Goal: Communication & Community: Answer question/provide support

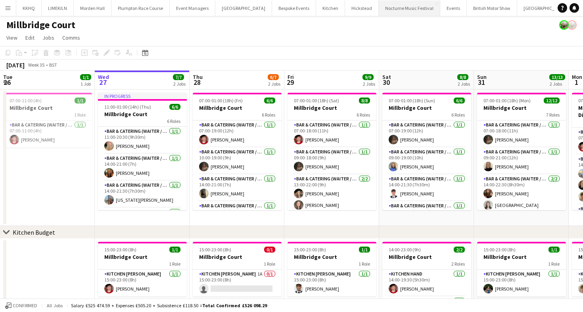
scroll to position [0, 194]
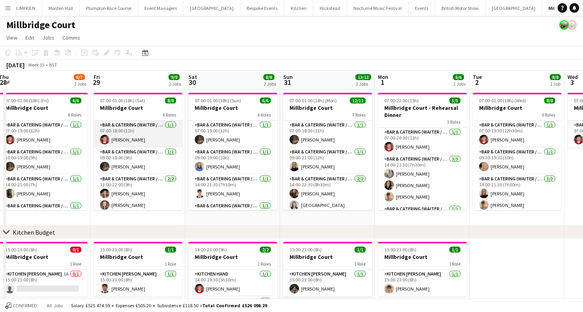
click at [146, 134] on app-card-role "Bar & Catering (Waiter / waitress) 1/1 07:00-18:00 (11h) Jonnie Saunders" at bounding box center [138, 134] width 89 height 27
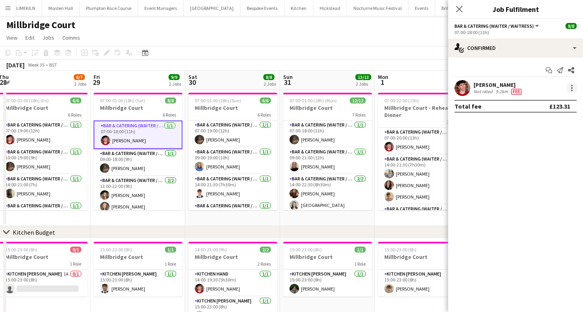
click at [573, 89] on div at bounding box center [572, 88] width 10 height 10
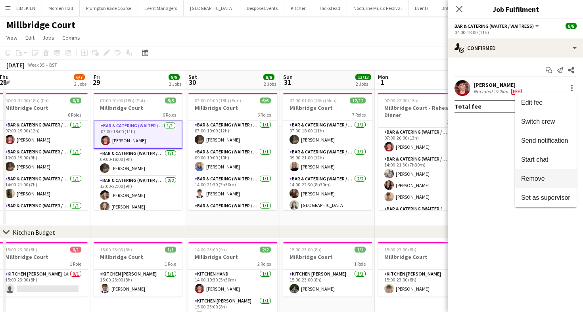
click at [544, 173] on button "Remove" at bounding box center [546, 178] width 62 height 19
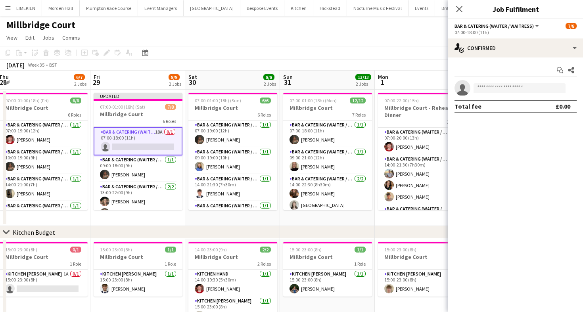
click at [341, 56] on app-toolbar "Copy Paste Paste Command V Paste with crew Command Shift V Paste linked Job [GE…" at bounding box center [291, 52] width 583 height 13
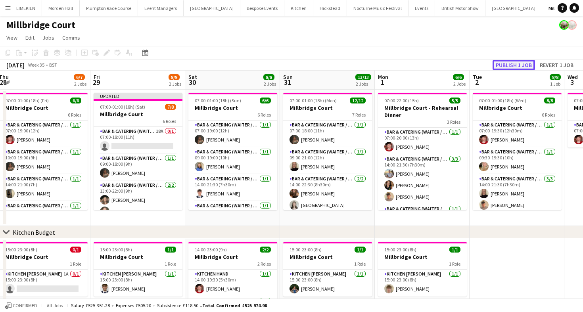
click at [515, 68] on button "Publish 1 job" at bounding box center [514, 65] width 42 height 10
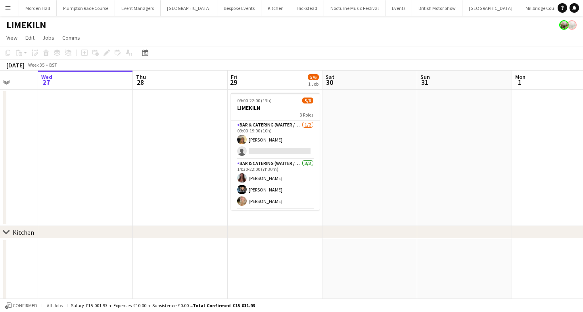
scroll to position [0, 297]
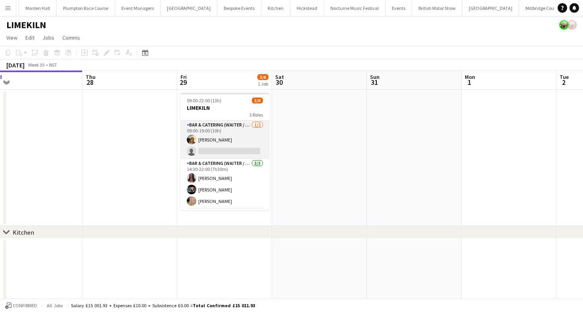
click at [228, 143] on app-card-role "Bar & Catering (Waiter / waitress) [DATE] 09:00-19:00 (10h) [PERSON_NAME] singl…" at bounding box center [224, 140] width 89 height 38
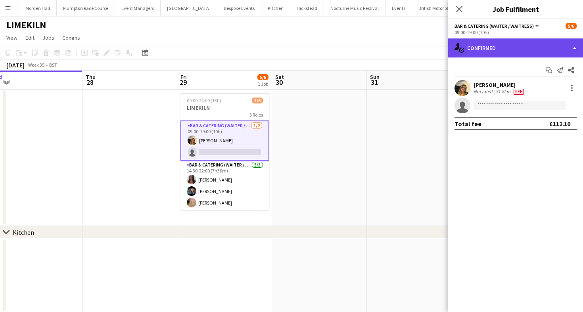
click at [481, 47] on div "single-neutral-actions-check-2 Confirmed" at bounding box center [515, 47] width 135 height 19
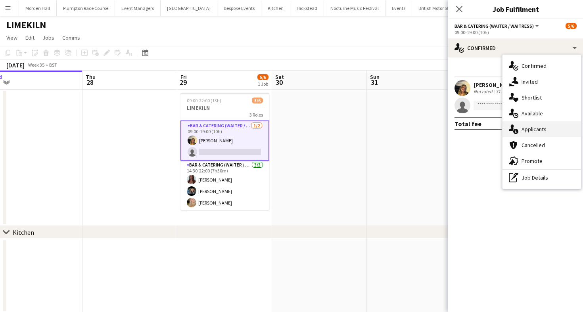
click at [530, 130] on div "single-neutral-actions-information Applicants" at bounding box center [541, 129] width 79 height 16
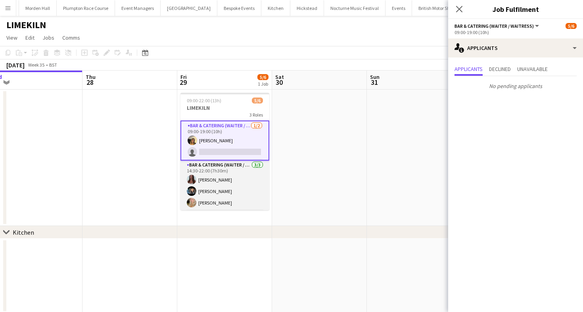
click at [215, 171] on app-card-role "Bar & Catering (Waiter / waitress) [DATE] 14:30-22:00 (7h30m) [PERSON_NAME] [PE…" at bounding box center [224, 186] width 89 height 50
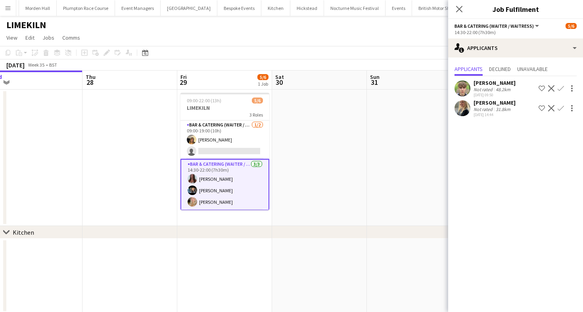
click at [246, 56] on app-toolbar "Copy Paste Paste Command V Paste with crew Command Shift V Paste linked Job [GE…" at bounding box center [291, 52] width 583 height 13
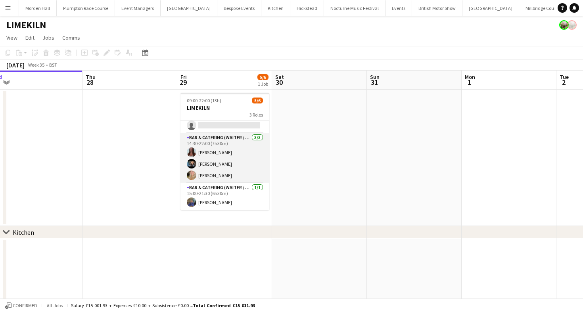
scroll to position [0, 0]
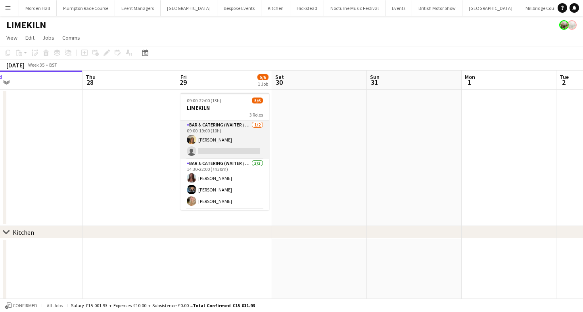
click at [222, 141] on app-card-role "Bar & Catering (Waiter / waitress) [DATE] 09:00-19:00 (10h) [PERSON_NAME] singl…" at bounding box center [224, 140] width 89 height 38
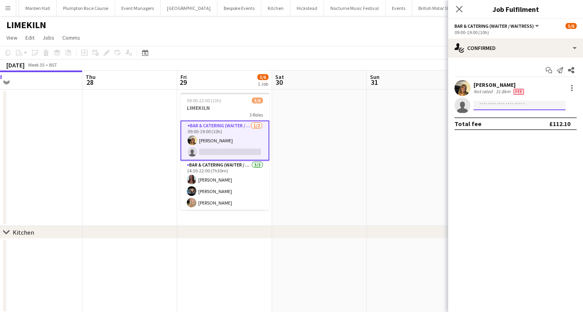
click at [523, 105] on input at bounding box center [519, 106] width 92 height 10
click at [317, 52] on app-toolbar "Copy Paste Paste Command V Paste with crew Command Shift V Paste linked Job [GE…" at bounding box center [291, 52] width 583 height 13
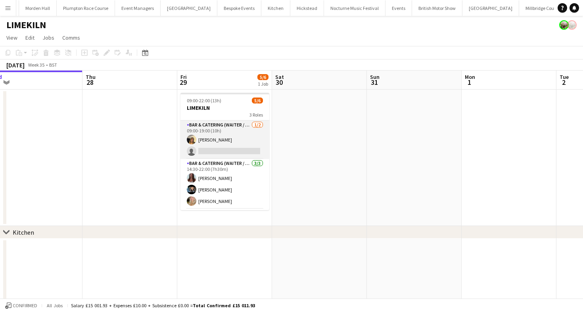
click at [226, 139] on app-card-role "Bar & Catering (Waiter / waitress) [DATE] 09:00-19:00 (10h) [PERSON_NAME] singl…" at bounding box center [224, 140] width 89 height 38
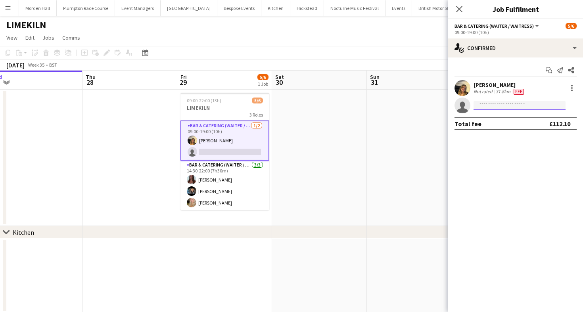
click at [507, 107] on input at bounding box center [519, 106] width 92 height 10
type input "*****"
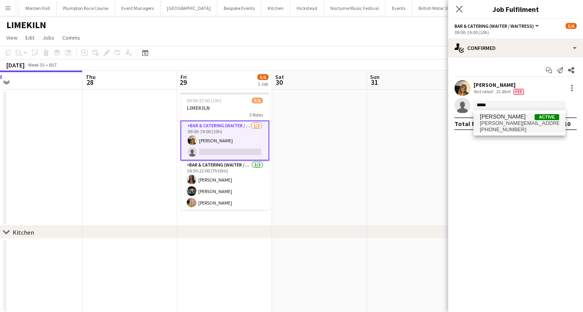
click at [509, 127] on span "[PHONE_NUMBER]" at bounding box center [519, 130] width 79 height 6
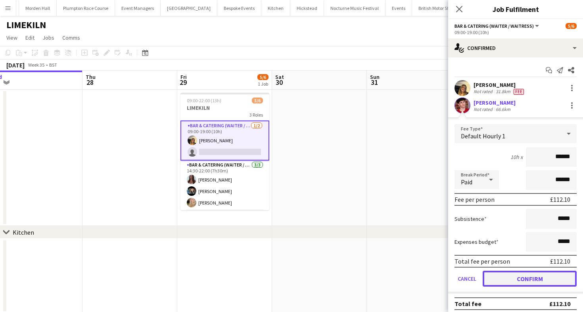
click at [506, 277] on button "Confirm" at bounding box center [530, 279] width 94 height 16
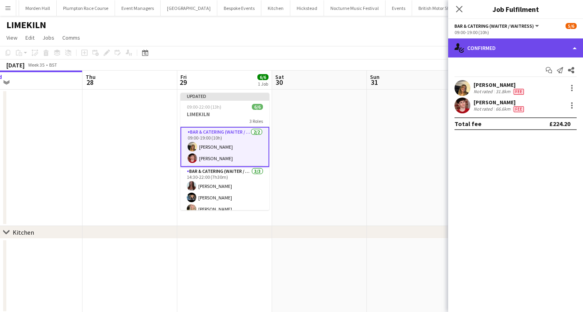
click at [533, 49] on div "single-neutral-actions-check-2 Confirmed" at bounding box center [515, 47] width 135 height 19
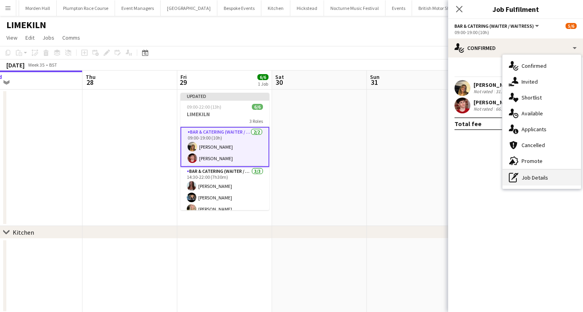
click at [527, 174] on div "pen-write Job Details" at bounding box center [541, 178] width 79 height 16
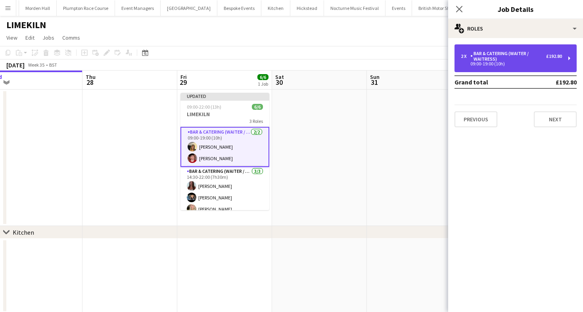
click at [493, 60] on div "Bar & Catering (Waiter / waitress)" at bounding box center [508, 56] width 76 height 11
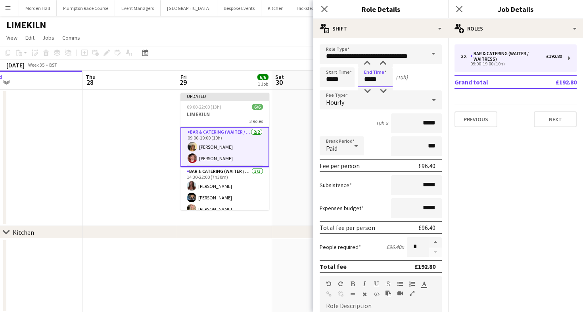
click at [374, 82] on input "*****" at bounding box center [375, 77] width 35 height 20
click at [380, 66] on div at bounding box center [383, 63] width 16 height 8
type input "*****"
click at [380, 66] on div at bounding box center [383, 63] width 16 height 8
click at [305, 57] on app-toolbar "Copy Paste Paste Command V Paste with crew Command Shift V Paste linked Job [GE…" at bounding box center [291, 52] width 583 height 13
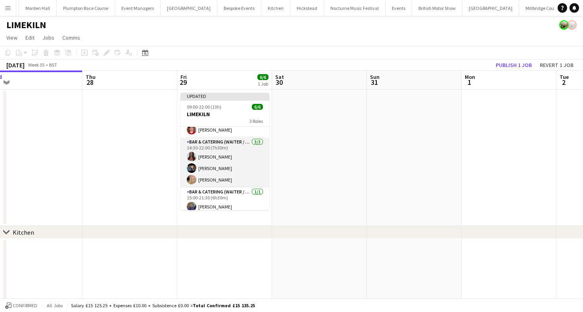
scroll to position [32, 0]
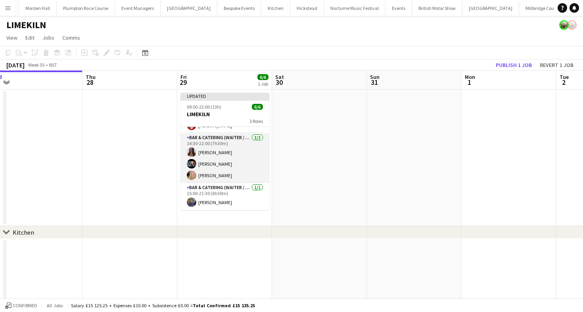
click at [226, 174] on app-card-role "Bar & Catering (Waiter / waitress) [DATE] 14:30-22:00 (7h30m) [PERSON_NAME] [PE…" at bounding box center [224, 158] width 89 height 50
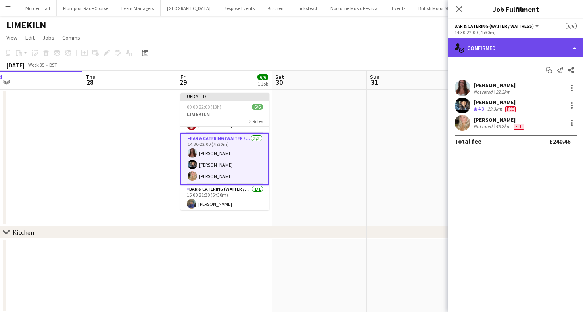
click at [497, 56] on div "single-neutral-actions-check-2 Confirmed" at bounding box center [515, 47] width 135 height 19
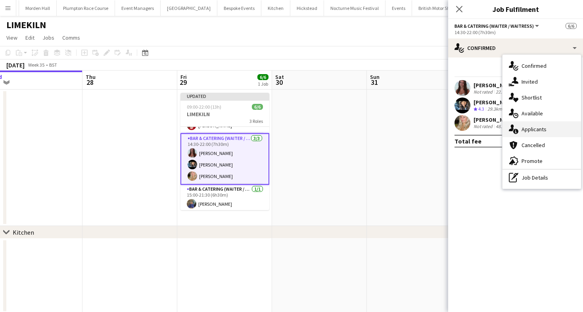
click at [526, 136] on div "single-neutral-actions-information Applicants" at bounding box center [541, 129] width 79 height 16
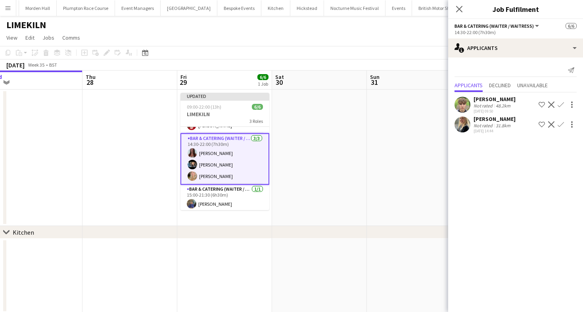
click at [467, 124] on app-user-avatar at bounding box center [462, 125] width 16 height 16
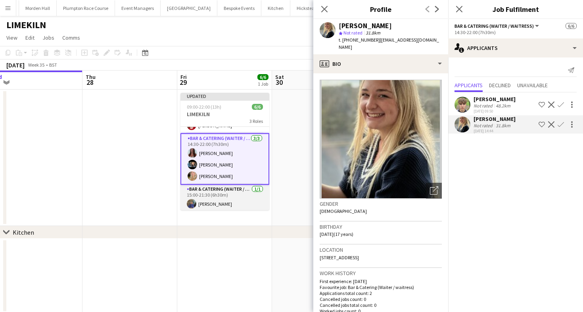
click at [222, 192] on app-card-role "Bar & Catering (Waiter / waitress) [DATE] 15:00-21:30 (6h30m) [PERSON_NAME]" at bounding box center [224, 198] width 89 height 27
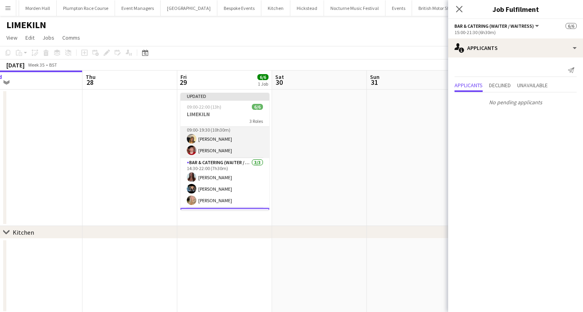
click at [219, 138] on app-card-role "Bar & Catering (Waiter / waitress) [DATE] 09:00-19:30 (10h30m) [PERSON_NAME] [P…" at bounding box center [224, 139] width 89 height 38
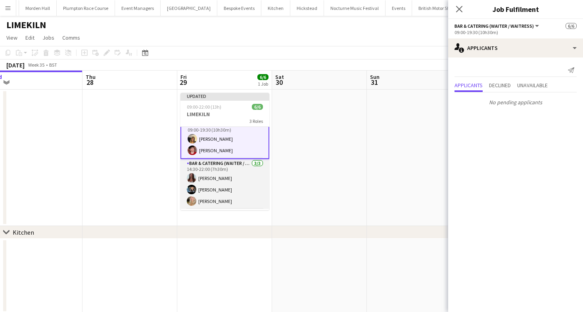
click at [219, 183] on app-card-role "Bar & Catering (Waiter / waitress) [DATE] 14:30-22:00 (7h30m) [PERSON_NAME] [PE…" at bounding box center [224, 184] width 89 height 50
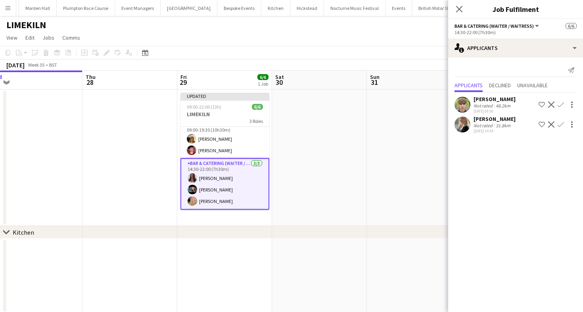
scroll to position [34, 0]
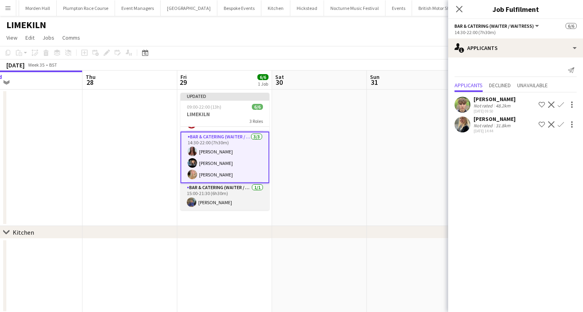
click at [220, 201] on app-card-role "Bar & Catering (Waiter / waitress) [DATE] 15:00-21:30 (6h30m) [PERSON_NAME]" at bounding box center [224, 196] width 89 height 27
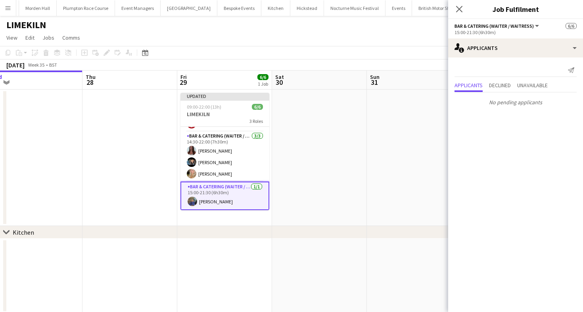
click at [234, 65] on div "[DATE] Week 35 • BST Publish 1 job Revert 1 job" at bounding box center [291, 64] width 583 height 11
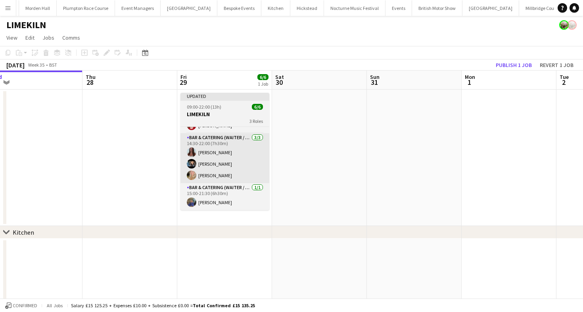
scroll to position [32, 0]
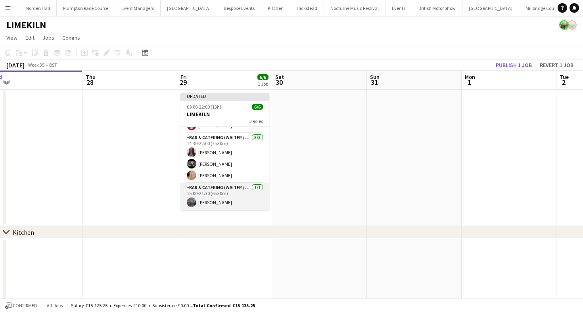
click at [228, 196] on app-card-role "Bar & Catering (Waiter / waitress) [DATE] 15:00-21:30 (6h30m) [PERSON_NAME]" at bounding box center [224, 196] width 89 height 27
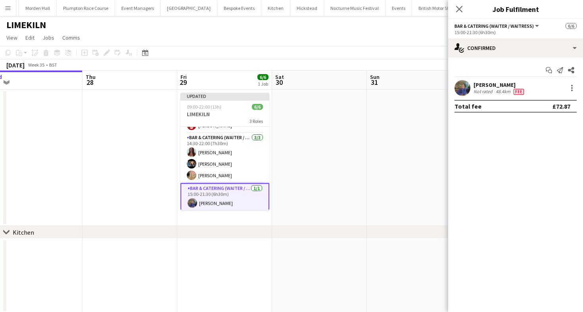
click at [473, 94] on div "[PERSON_NAME] Not rated 48.4km Fee" at bounding box center [515, 88] width 135 height 16
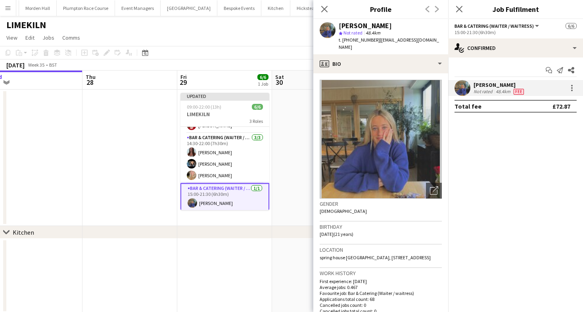
click at [258, 36] on app-page-menu "View Day view expanded Day view collapsed Month view Date picker Jump to [DATE]…" at bounding box center [291, 38] width 583 height 15
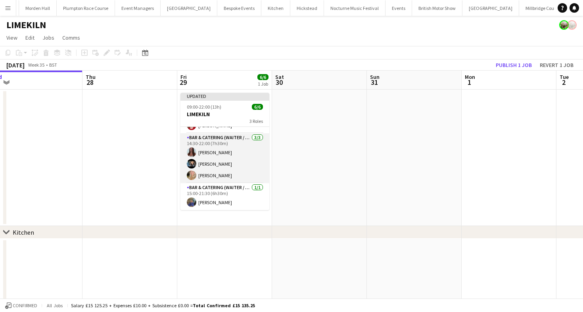
scroll to position [0, 0]
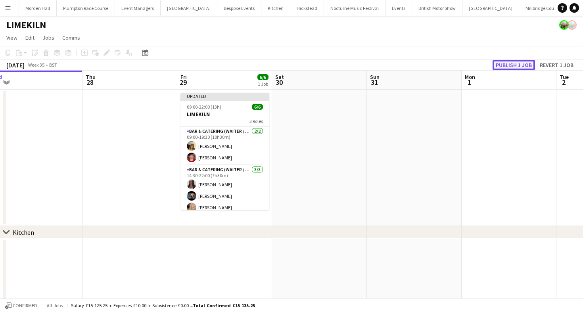
click at [518, 64] on button "Publish 1 job" at bounding box center [514, 65] width 42 height 10
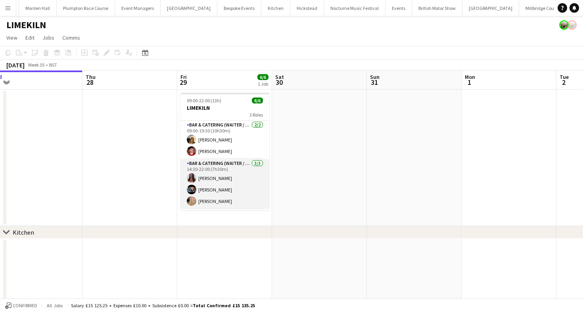
scroll to position [26, 0]
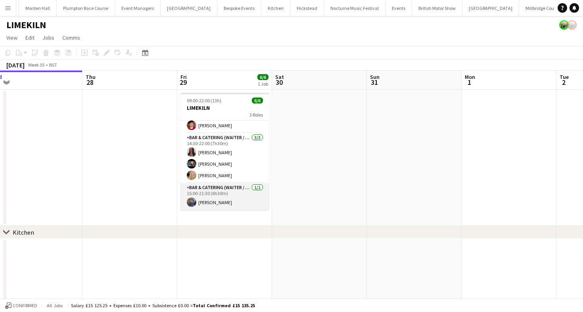
click at [217, 197] on app-card-role "Bar & Catering (Waiter / waitress) [DATE] 15:00-21:30 (6h30m) [PERSON_NAME]" at bounding box center [224, 196] width 89 height 27
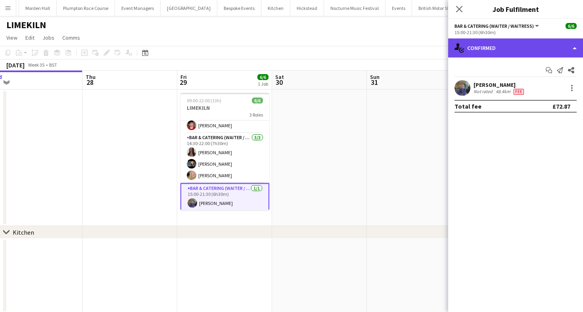
click at [502, 44] on div "single-neutral-actions-check-2 Confirmed" at bounding box center [515, 47] width 135 height 19
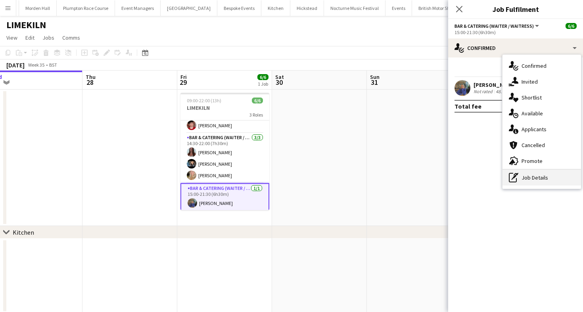
click at [523, 179] on div "pen-write Job Details" at bounding box center [541, 178] width 79 height 16
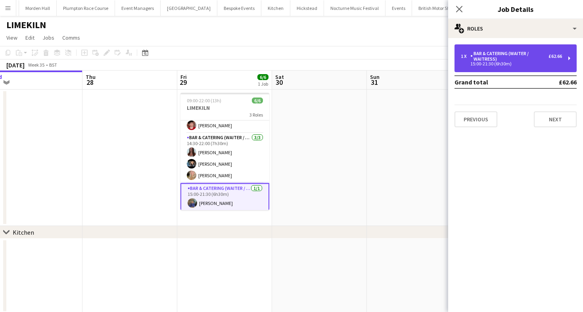
click at [508, 48] on div "1 x Bar & Catering (Waiter / waitress) £62.66 15:00-21:30 (6h30m)" at bounding box center [515, 58] width 122 height 28
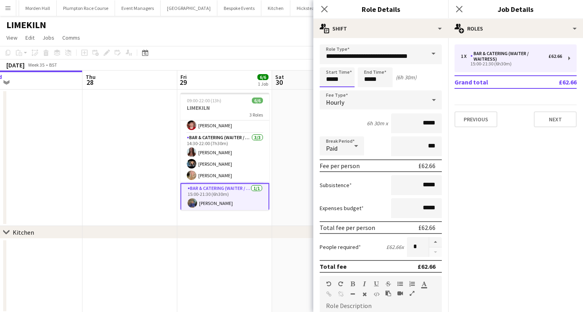
click at [342, 79] on input "*****" at bounding box center [337, 77] width 35 height 20
click at [332, 88] on div at bounding box center [329, 91] width 16 height 8
click at [343, 62] on div at bounding box center [345, 63] width 16 height 8
type input "*****"
click at [343, 62] on div at bounding box center [345, 63] width 16 height 8
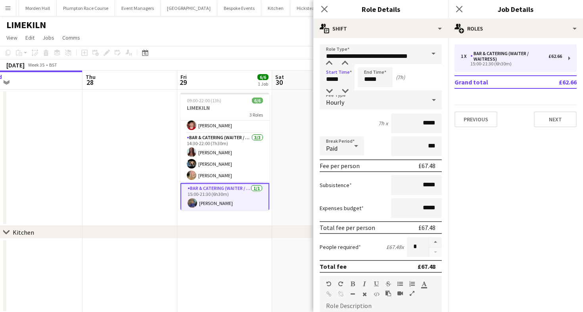
click at [273, 55] on app-toolbar "Copy Paste Paste Command V Paste with crew Command Shift V Paste linked Job [GE…" at bounding box center [291, 52] width 583 height 13
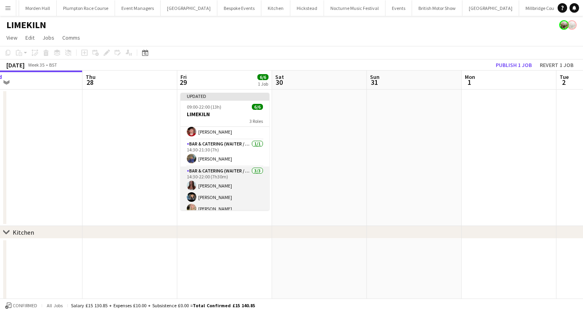
scroll to position [32, 0]
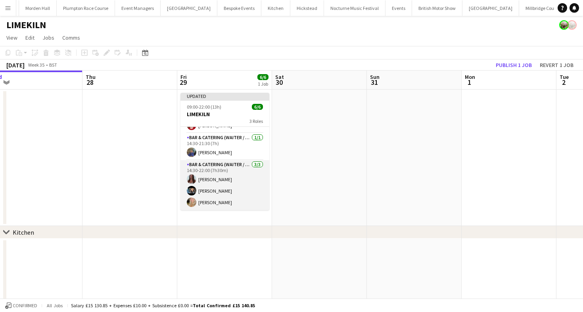
click at [226, 190] on app-card-role "Bar & Catering (Waiter / waitress) [DATE] 14:30-22:00 (7h30m) [PERSON_NAME] [PE…" at bounding box center [224, 185] width 89 height 50
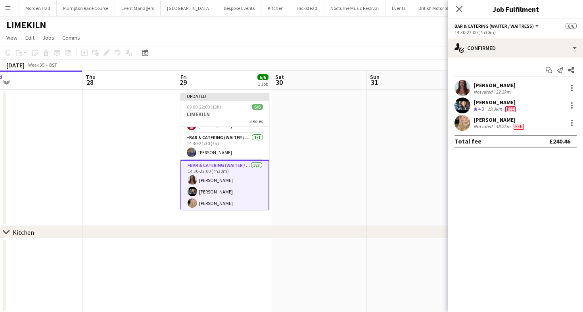
click at [321, 66] on div "[DATE] Week 35 • BST Publish 1 job Revert 1 job" at bounding box center [291, 64] width 583 height 11
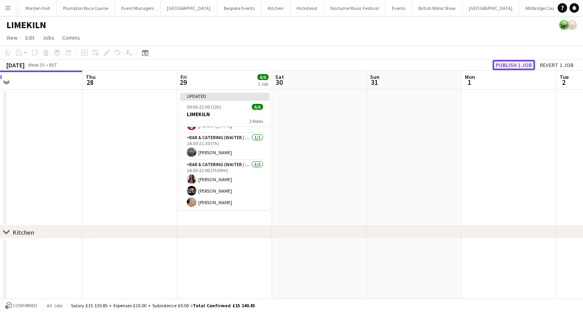
click at [510, 65] on button "Publish 1 job" at bounding box center [514, 65] width 42 height 10
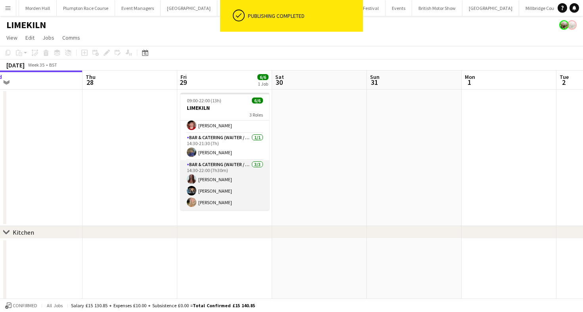
scroll to position [26, 0]
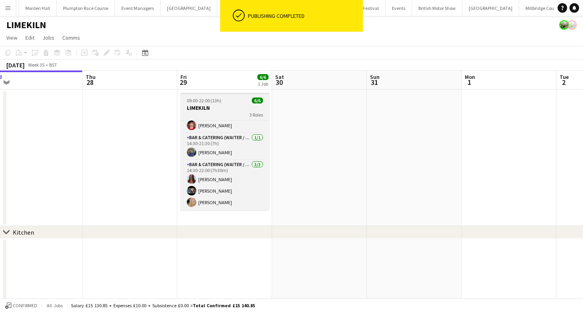
click at [220, 107] on h3 "LIMEKILN" at bounding box center [224, 107] width 89 height 7
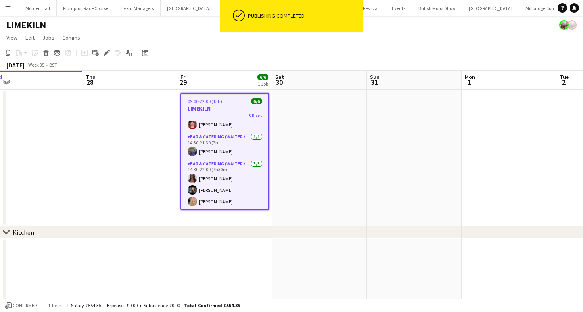
click at [224, 107] on h3 "LIMEKILN" at bounding box center [224, 108] width 87 height 7
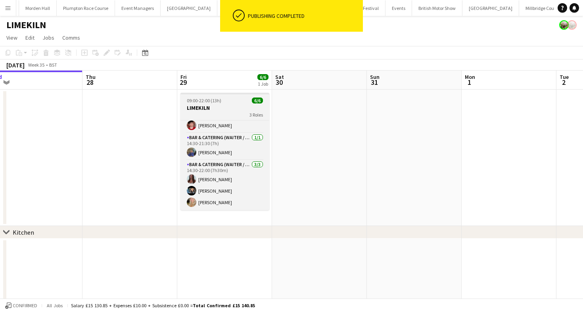
click at [239, 107] on h3 "LIMEKILN" at bounding box center [224, 107] width 89 height 7
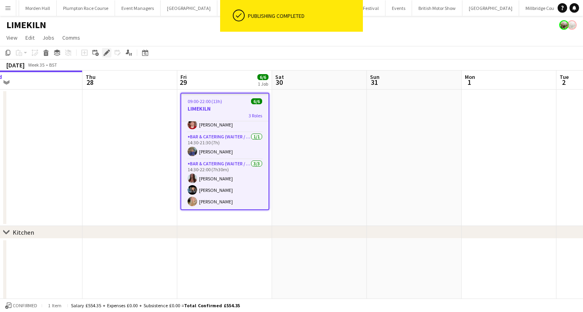
click at [104, 50] on icon "Edit" at bounding box center [107, 53] width 6 height 6
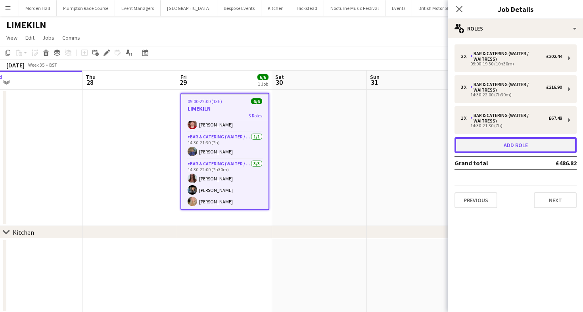
click at [496, 150] on button "Add role" at bounding box center [515, 145] width 122 height 16
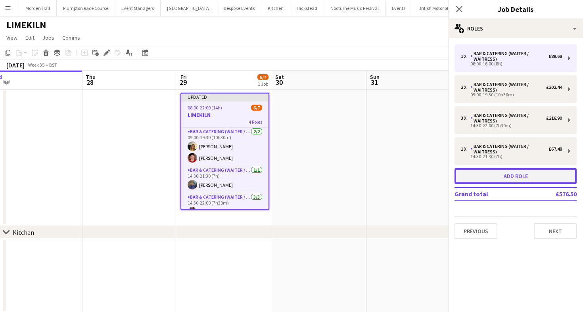
scroll to position [59, 0]
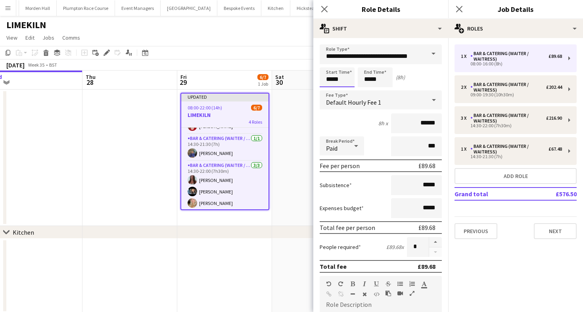
click at [326, 81] on input "*****" at bounding box center [337, 77] width 35 height 20
click at [329, 63] on div at bounding box center [329, 63] width 16 height 8
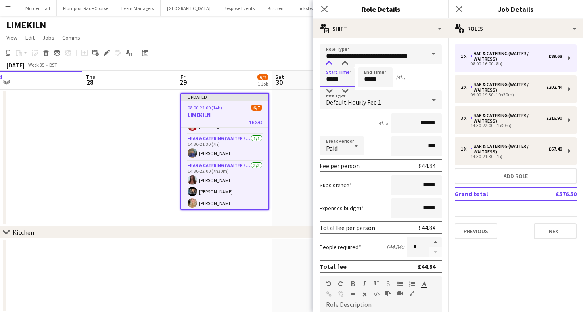
click at [329, 63] on div at bounding box center [329, 63] width 16 height 8
click at [347, 67] on div at bounding box center [345, 63] width 16 height 8
type input "*****"
click at [347, 67] on div at bounding box center [345, 63] width 16 height 8
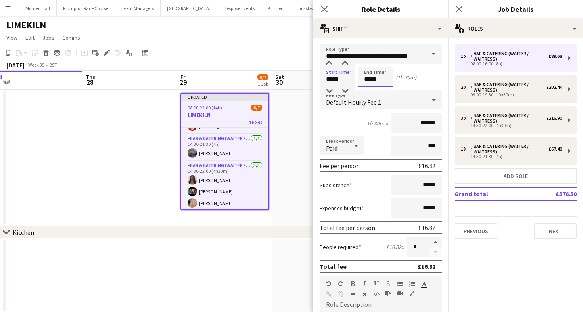
click at [368, 71] on input "*****" at bounding box center [375, 77] width 35 height 20
click at [368, 63] on div at bounding box center [367, 63] width 16 height 8
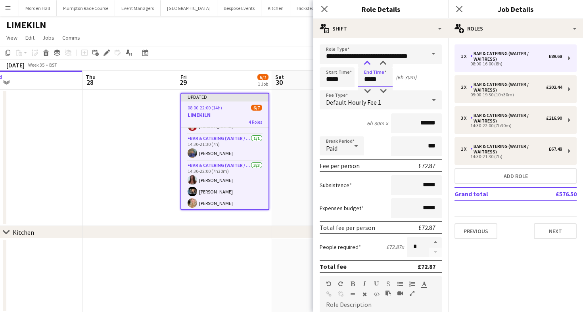
click at [368, 63] on div at bounding box center [367, 63] width 16 height 8
click at [390, 63] on div at bounding box center [383, 63] width 16 height 8
type input "*****"
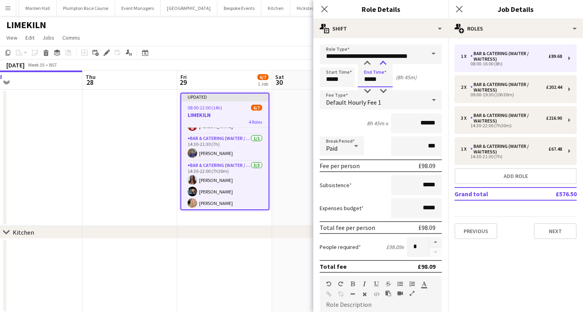
click at [390, 63] on div at bounding box center [383, 63] width 16 height 8
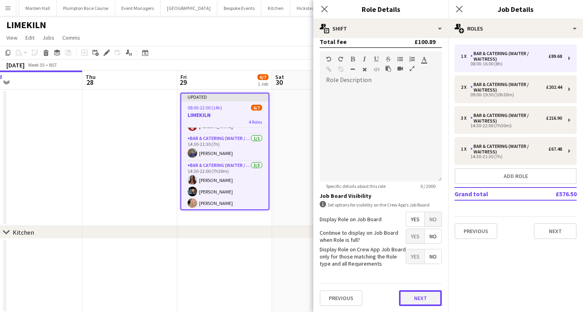
click at [417, 295] on button "Next" at bounding box center [420, 298] width 43 height 16
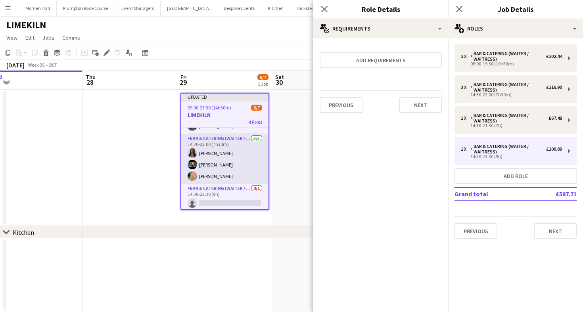
click at [231, 163] on app-card-role "Bar & Catering (Waiter / waitress) [DATE] 14:30-22:00 (7h30m) [PERSON_NAME] [PE…" at bounding box center [224, 159] width 87 height 50
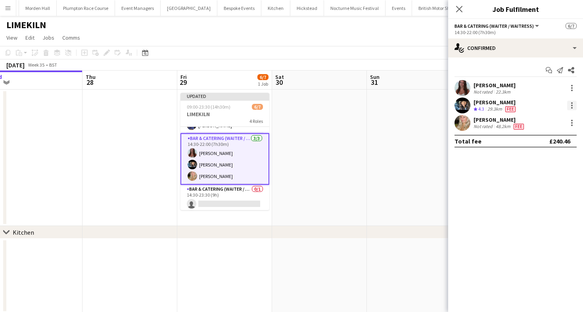
click at [573, 108] on div at bounding box center [572, 106] width 10 height 10
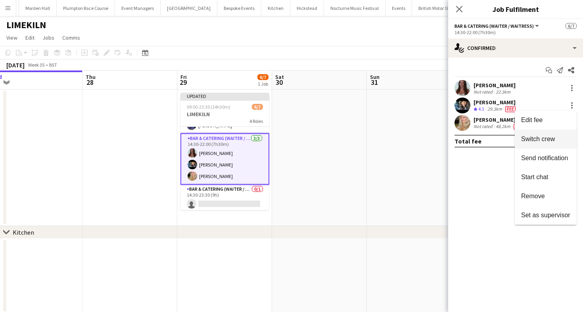
click at [542, 136] on span "Switch crew" at bounding box center [538, 139] width 34 height 7
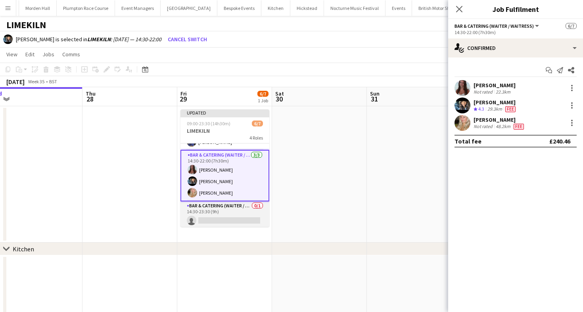
click at [220, 211] on app-card-role "Bar & Catering (Waiter / waitress) 0/1 14:30-23:30 (9h) single-neutral-actions" at bounding box center [224, 214] width 89 height 27
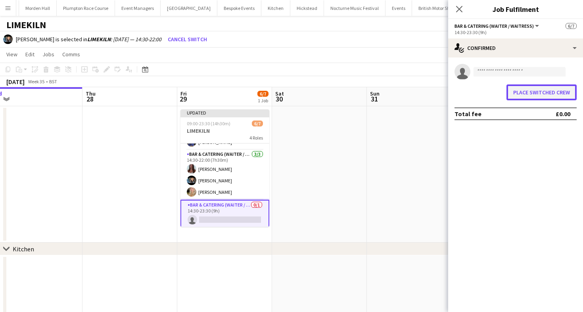
click at [546, 98] on button "Place switched crew" at bounding box center [541, 92] width 70 height 16
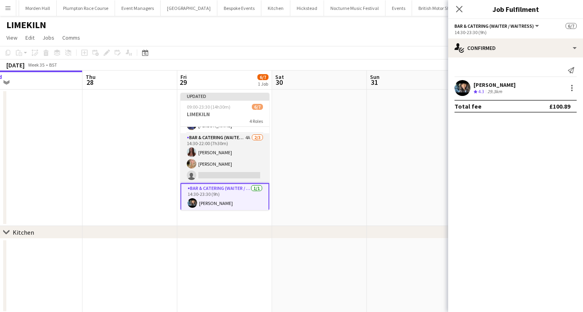
scroll to position [49, 0]
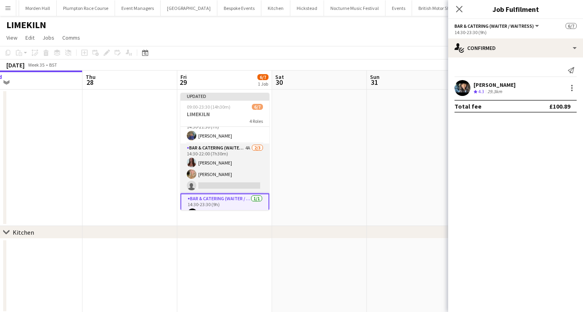
click at [228, 158] on app-card-role "Bar & Catering (Waiter / waitress) 4A [DATE] 14:30-22:00 (7h30m) [PERSON_NAME] …" at bounding box center [224, 169] width 89 height 50
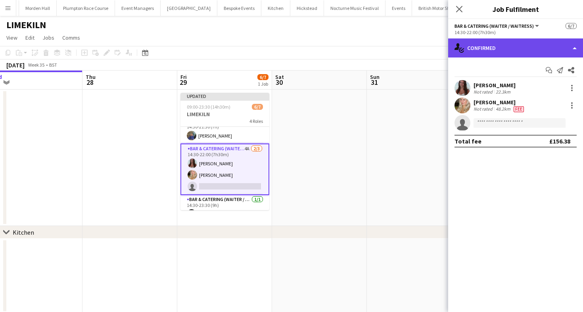
click at [533, 56] on div "single-neutral-actions-check-2 Confirmed" at bounding box center [515, 47] width 135 height 19
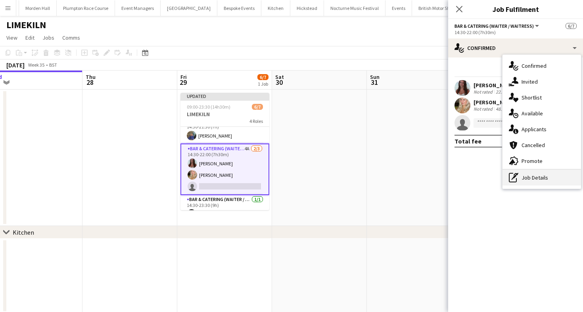
click at [529, 175] on div "pen-write Job Details" at bounding box center [541, 178] width 79 height 16
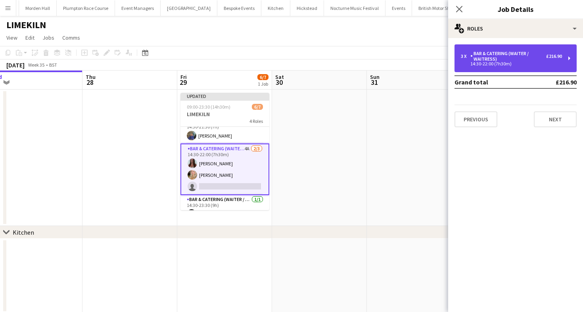
click at [523, 59] on div "Bar & Catering (Waiter / waitress)" at bounding box center [508, 56] width 76 height 11
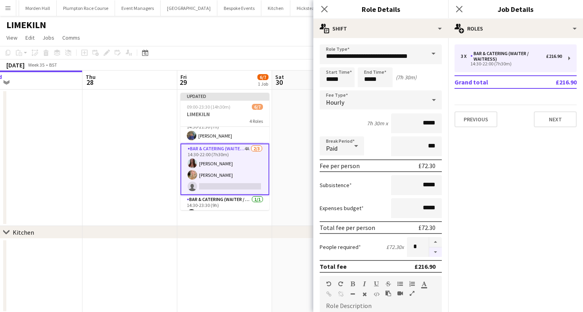
click at [436, 251] on button "button" at bounding box center [435, 252] width 13 height 10
type input "*"
click at [206, 40] on app-page-menu "View Day view expanded Day view collapsed Month view Date picker Jump to [DATE]…" at bounding box center [291, 38] width 583 height 15
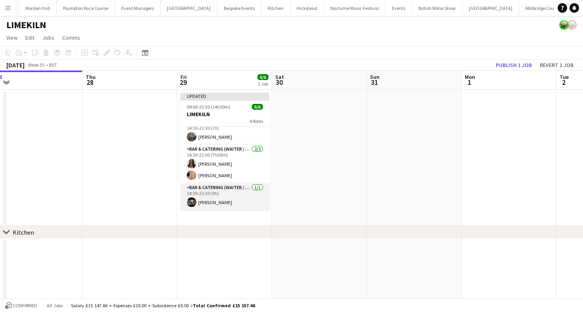
scroll to position [42, 0]
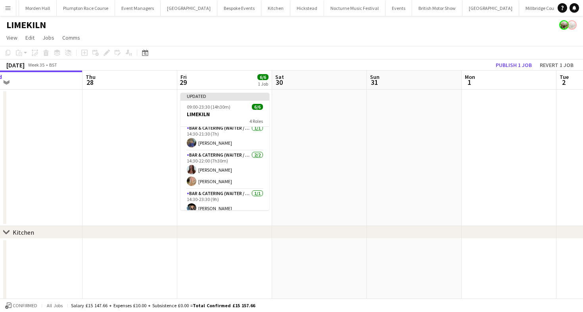
click at [323, 36] on app-page-menu "View Day view expanded Day view collapsed Month view Date picker Jump to [DATE]…" at bounding box center [291, 38] width 583 height 15
click at [511, 65] on button "Publish 1 job" at bounding box center [514, 65] width 42 height 10
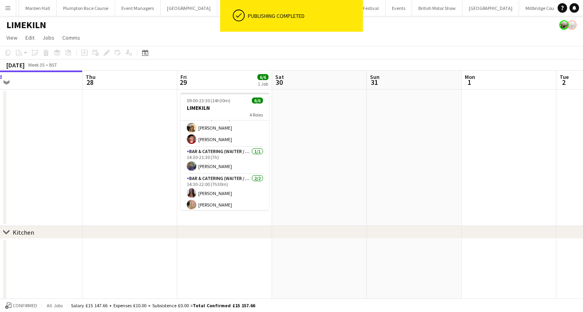
scroll to position [0, 0]
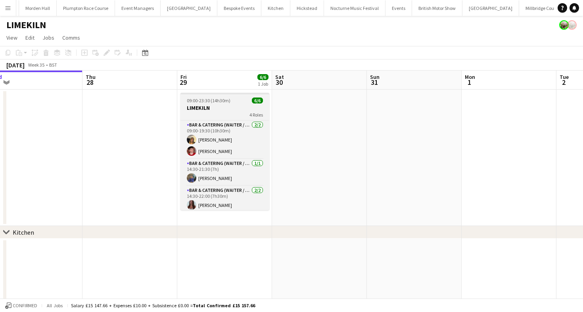
click at [212, 112] on div "4 Roles" at bounding box center [224, 114] width 89 height 6
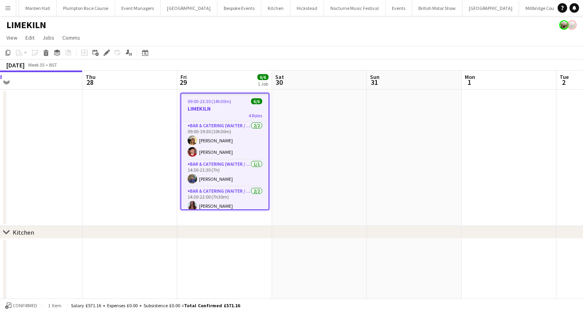
click at [202, 50] on app-toolbar "Copy Paste Paste Command V Paste with crew Command Shift V Paste linked Job [GE…" at bounding box center [291, 52] width 583 height 13
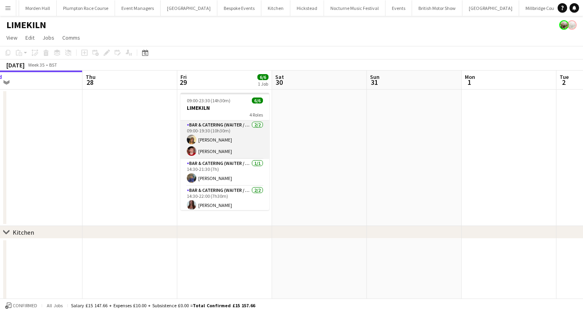
click at [219, 149] on app-card-role "Bar & Catering (Waiter / waitress) [DATE] 09:00-19:30 (10h30m) [PERSON_NAME] [P…" at bounding box center [224, 140] width 89 height 38
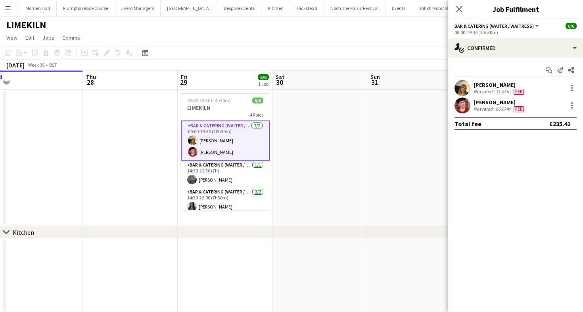
click at [307, 50] on app-toolbar "Copy Paste Paste Command V Paste with crew Command Shift V Paste linked Job [GE…" at bounding box center [291, 52] width 583 height 13
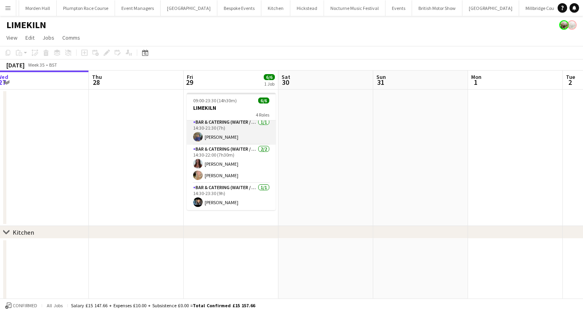
scroll to position [0, 0]
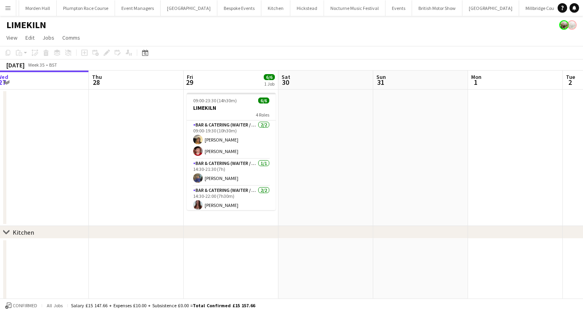
click at [219, 119] on app-job-card "09:00-23:30 (14h30m) 6/6 LIMEKILN 4 Roles Bar & Catering (Waiter / waitress) [D…" at bounding box center [231, 151] width 89 height 117
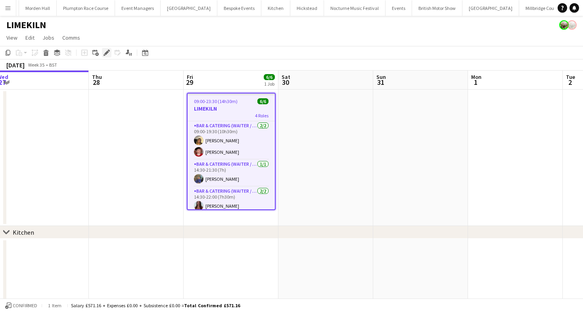
click at [105, 54] on icon at bounding box center [106, 53] width 4 height 4
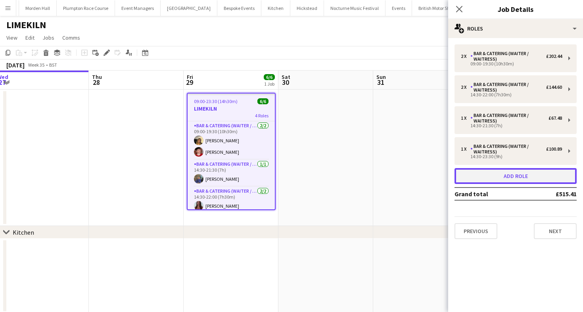
click at [494, 183] on button "Add role" at bounding box center [515, 176] width 122 height 16
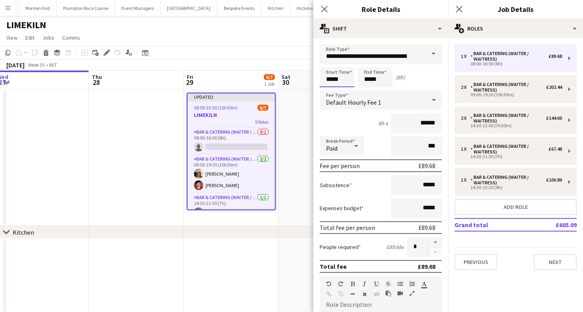
click at [339, 81] on input "*****" at bounding box center [337, 77] width 35 height 20
type input "*****"
click at [328, 62] on div at bounding box center [329, 63] width 16 height 8
click at [385, 67] on input "*****" at bounding box center [375, 77] width 35 height 20
click at [364, 59] on div at bounding box center [367, 63] width 16 height 8
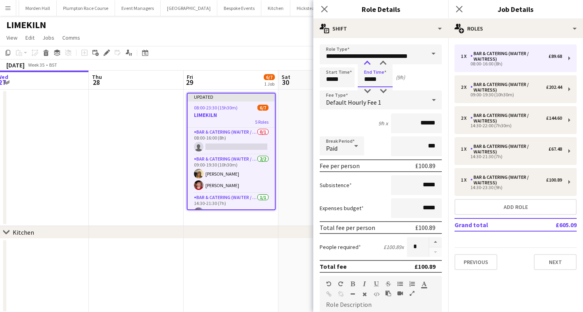
click at [364, 59] on div at bounding box center [367, 63] width 16 height 8
click at [380, 64] on div at bounding box center [383, 63] width 16 height 8
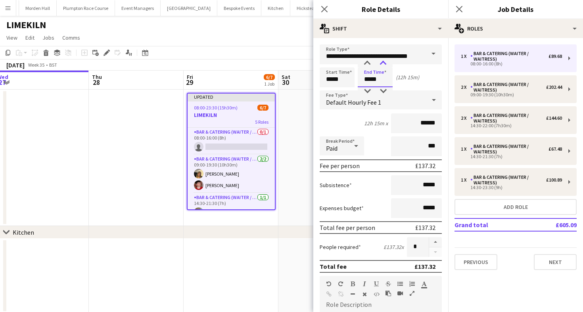
type input "*****"
click at [379, 64] on div at bounding box center [383, 63] width 16 height 8
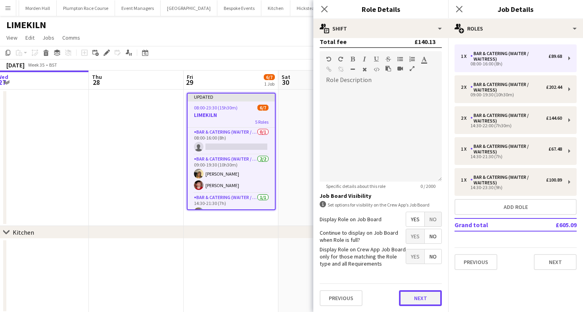
click at [426, 297] on button "Next" at bounding box center [420, 298] width 43 height 16
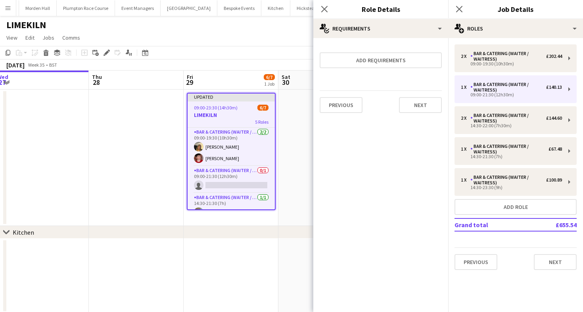
scroll to position [0, 0]
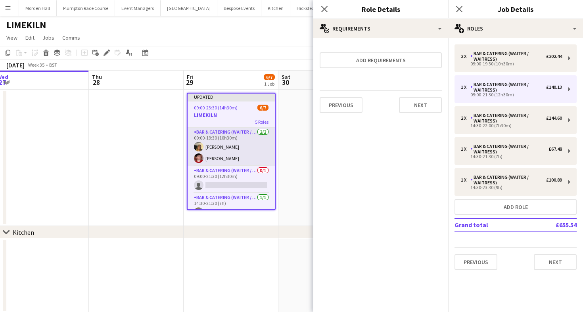
click at [217, 148] on app-card-role "Bar & Catering (Waiter / waitress) [DATE] 09:00-19:30 (10h30m) [PERSON_NAME] [P…" at bounding box center [231, 147] width 87 height 38
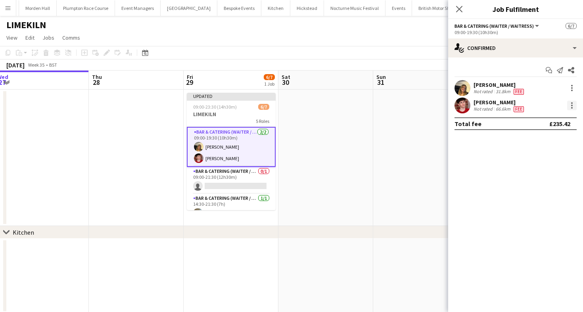
click at [572, 104] on div at bounding box center [572, 106] width 10 height 10
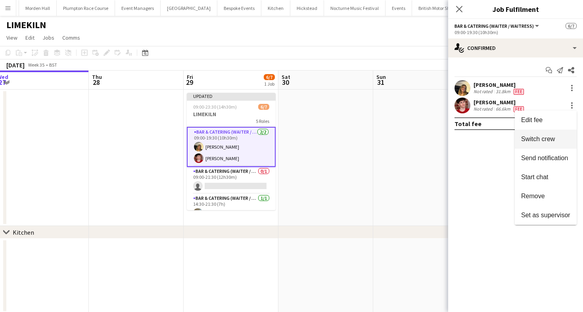
click at [542, 142] on span "Switch crew" at bounding box center [538, 139] width 34 height 7
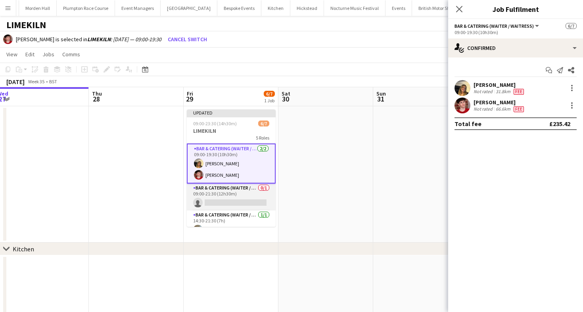
click at [233, 188] on app-card-role "Bar & Catering (Waiter / waitress) 0/1 09:00-21:30 (12h30m) single-neutral-acti…" at bounding box center [231, 197] width 89 height 27
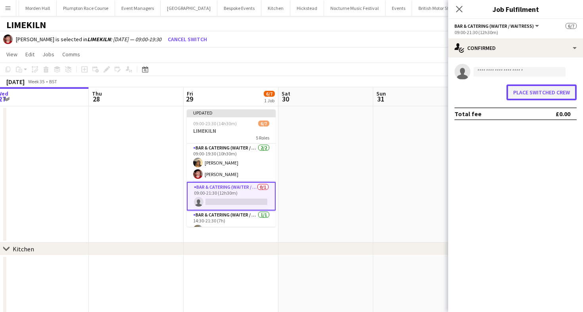
click at [546, 95] on button "Place switched crew" at bounding box center [541, 92] width 70 height 16
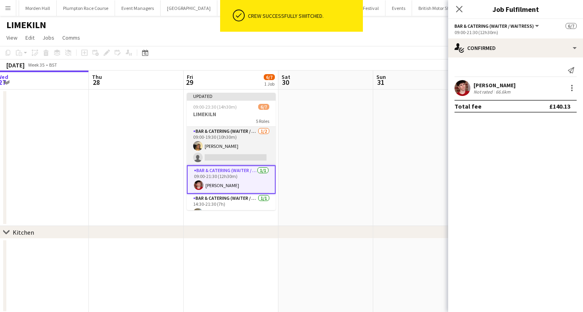
click at [236, 144] on app-card-role "Bar & Catering (Waiter / waitress) [DATE] 09:00-19:30 (10h30m) [PERSON_NAME] si…" at bounding box center [231, 146] width 89 height 38
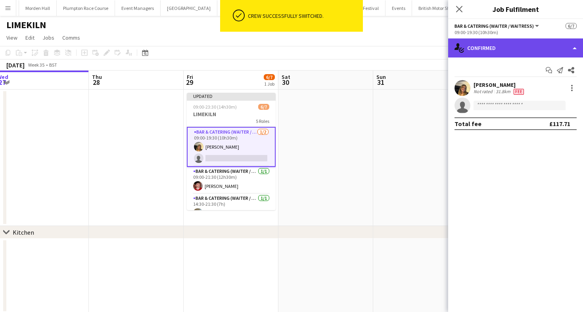
click at [489, 47] on div "single-neutral-actions-check-2 Confirmed" at bounding box center [515, 47] width 135 height 19
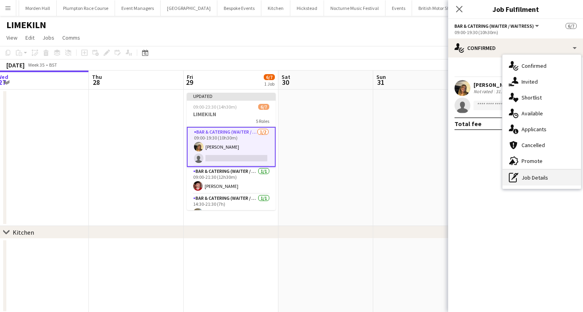
click at [539, 178] on div "pen-write Job Details" at bounding box center [541, 178] width 79 height 16
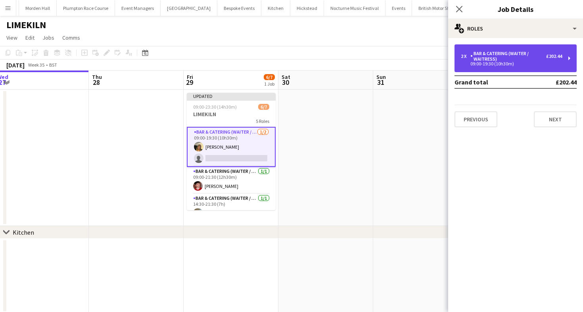
click at [496, 63] on div "09:00-19:30 (10h30m)" at bounding box center [511, 64] width 101 height 4
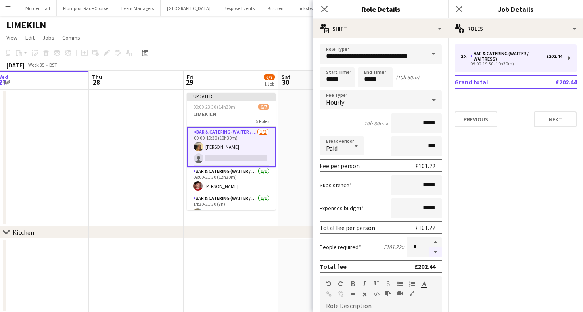
click at [434, 256] on button "button" at bounding box center [435, 252] width 13 height 10
type input "*"
click at [268, 64] on div "[DATE] Week 35 • BST Publish 1 job Revert 1 job" at bounding box center [291, 64] width 583 height 11
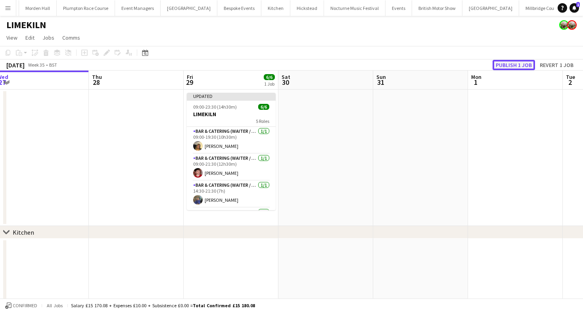
click at [516, 68] on button "Publish 1 job" at bounding box center [514, 65] width 42 height 10
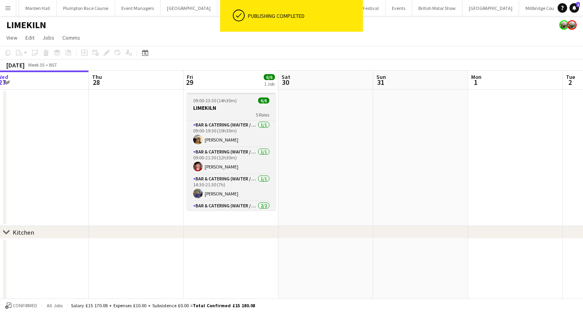
click at [230, 105] on h3 "LIMEKILN" at bounding box center [231, 107] width 89 height 7
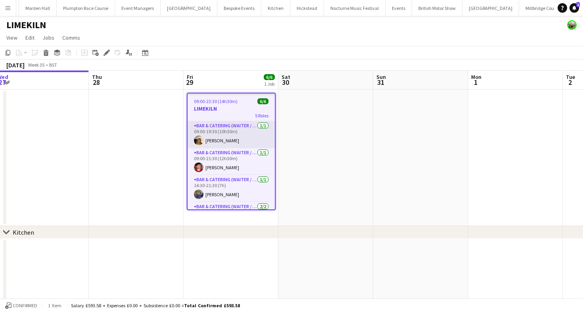
click at [227, 132] on app-card-role "Bar & Catering (Waiter / waitress) [DATE] 09:00-19:30 (10h30m) [PERSON_NAME]" at bounding box center [231, 134] width 87 height 27
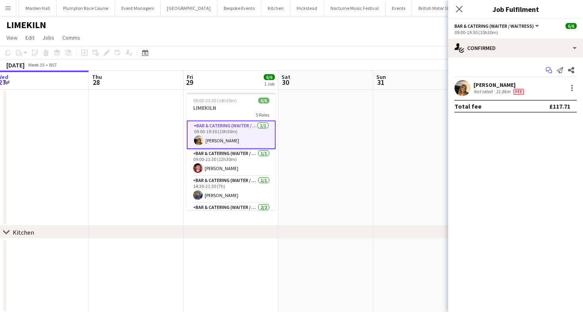
click at [547, 71] on icon at bounding box center [548, 69] width 5 height 4
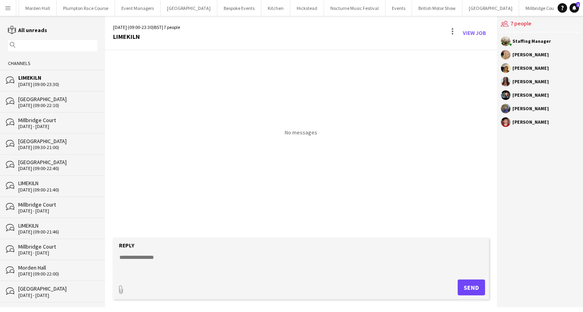
click at [37, 187] on div "[DATE] (09:00-21:40)" at bounding box center [57, 190] width 79 height 6
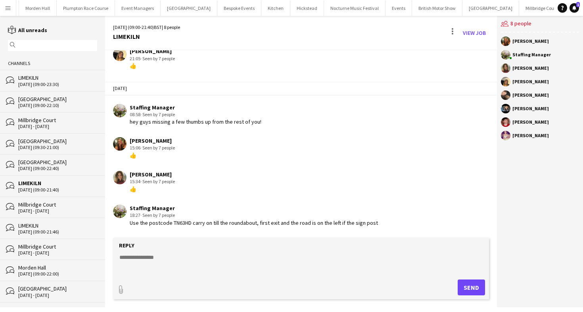
scroll to position [25, 0]
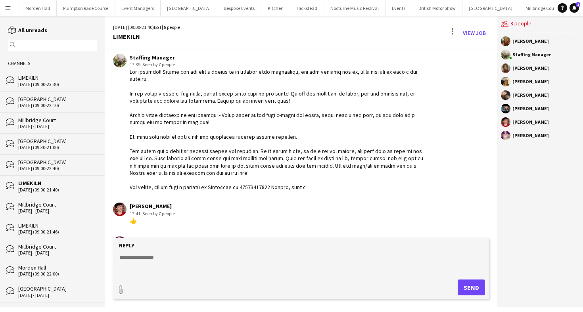
drag, startPoint x: 126, startPoint y: 69, endPoint x: 342, endPoint y: 187, distance: 246.9
click at [342, 187] on div "Staffing Manager 17:39 · Seen by 7 people" at bounding box center [270, 122] width 314 height 137
copy div "Staffing Manager 17:39 · Seen by 7 people Hey everyone! Please can you send a t…"
click at [160, 263] on textarea at bounding box center [303, 263] width 368 height 21
paste textarea "**********"
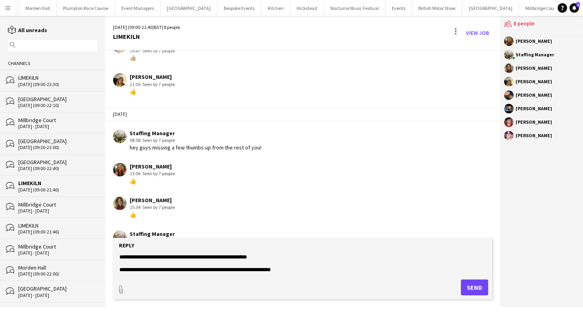
scroll to position [335, 0]
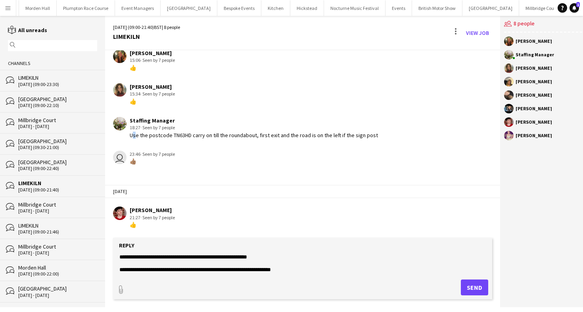
drag, startPoint x: 127, startPoint y: 134, endPoint x: 132, endPoint y: 134, distance: 5.6
click at [132, 134] on div "Staffing Manager 18:27 · Seen by 7 people Use the postcode TN63HD carry on till…" at bounding box center [271, 128] width 316 height 22
drag, startPoint x: 322, startPoint y: 278, endPoint x: 124, endPoint y: 212, distance: 208.9
click at [124, 212] on div "[DATE] (09:00-21:40) BST | 8 people LIMEKILN View Job [DATE] Staffing Manager 1…" at bounding box center [302, 161] width 395 height 291
click at [287, 268] on textarea at bounding box center [303, 263] width 368 height 21
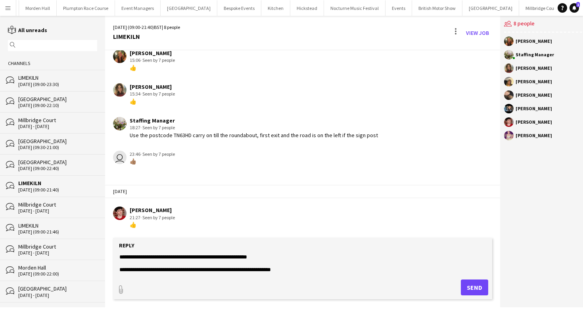
type textarea "**********"
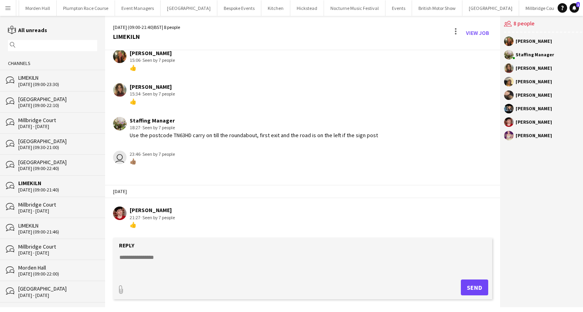
scroll to position [0, 0]
click at [43, 76] on div "LIMEKILN" at bounding box center [57, 77] width 79 height 7
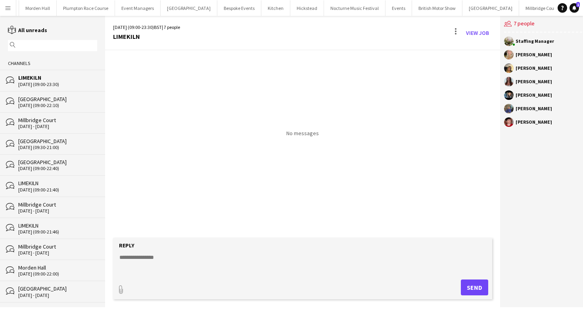
click at [163, 264] on textarea at bounding box center [303, 263] width 368 height 21
paste textarea "**********"
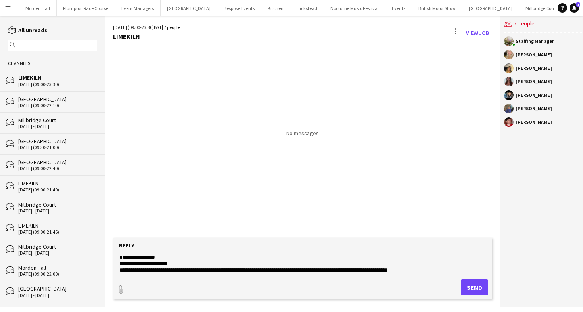
drag, startPoint x: 177, startPoint y: 265, endPoint x: 107, endPoint y: 254, distance: 71.1
click at [107, 254] on app-message-form "Reply paperclip Send" at bounding box center [302, 272] width 395 height 69
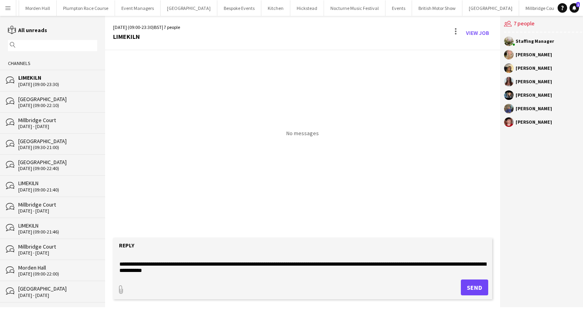
scroll to position [7, 0]
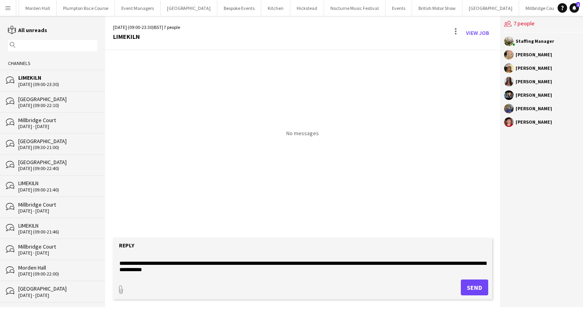
drag, startPoint x: 181, startPoint y: 266, endPoint x: 245, endPoint y: 266, distance: 63.4
click at [245, 266] on textarea at bounding box center [303, 263] width 368 height 21
drag, startPoint x: 197, startPoint y: 263, endPoint x: 236, endPoint y: 267, distance: 38.3
click at [236, 267] on textarea at bounding box center [303, 263] width 368 height 21
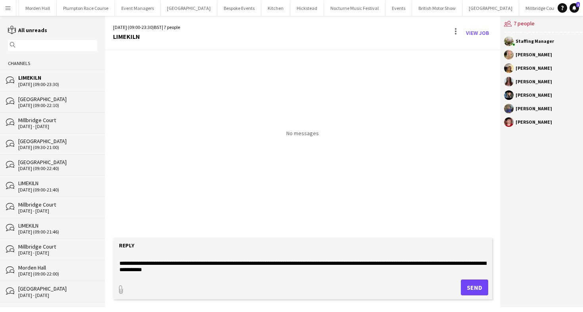
click at [236, 267] on textarea at bounding box center [303, 263] width 368 height 21
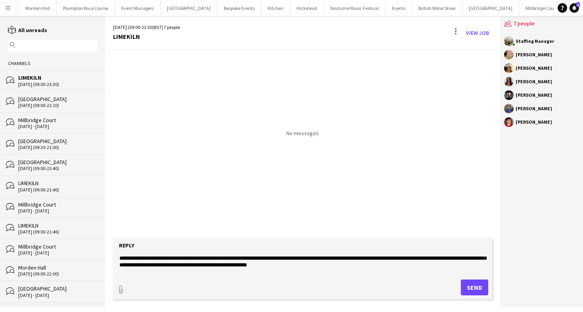
scroll to position [70, 0]
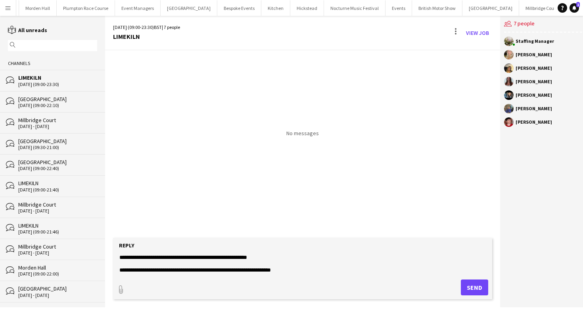
click at [320, 268] on textarea at bounding box center [303, 263] width 368 height 21
type textarea "**********"
click at [472, 286] on button "Send" at bounding box center [474, 288] width 27 height 16
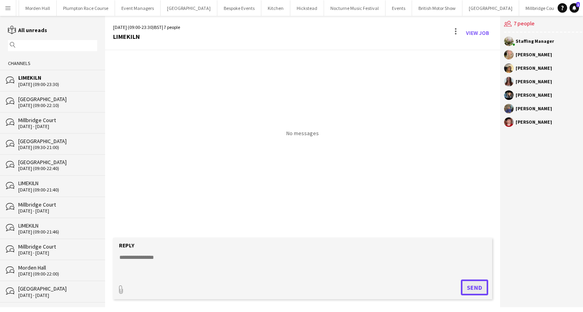
scroll to position [0, 0]
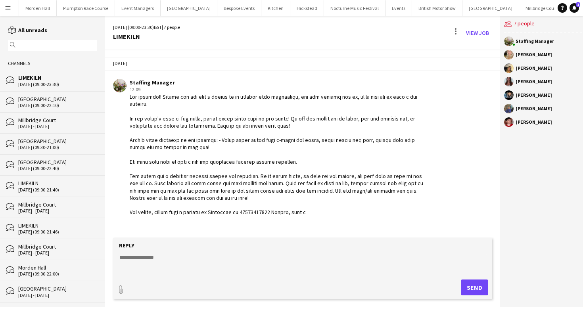
click at [47, 183] on div "LIMEKILN" at bounding box center [57, 183] width 79 height 7
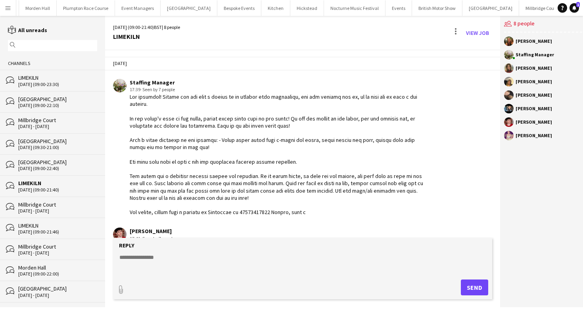
scroll to position [335, 0]
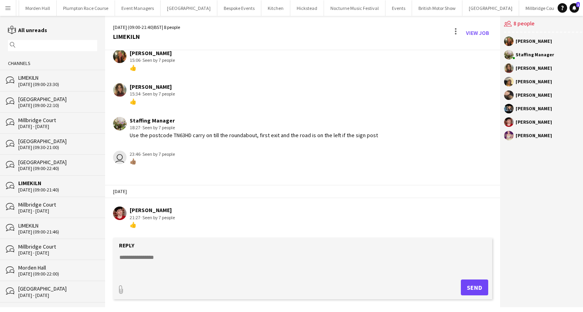
drag, startPoint x: 128, startPoint y: 135, endPoint x: 396, endPoint y: 141, distance: 267.7
click at [396, 141] on app-chat-message "Staffing Manager 18:27 · Seen by 7 people Use the postcode TN63HD carry on till…" at bounding box center [302, 128] width 395 height 30
copy div "Use the postcode TN63HD carry on till the roundabout, first exit and the road i…"
click at [29, 80] on div "LIMEKILN" at bounding box center [57, 77] width 79 height 7
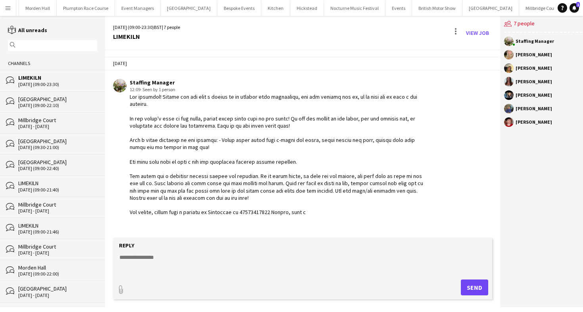
click at [161, 258] on textarea at bounding box center [303, 263] width 368 height 21
paste textarea "**********"
type textarea "**********"
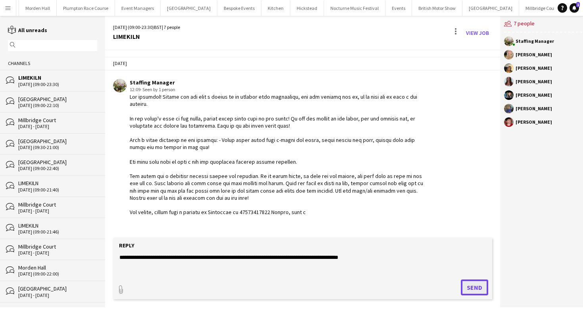
click at [471, 287] on button "Send" at bounding box center [474, 288] width 27 height 16
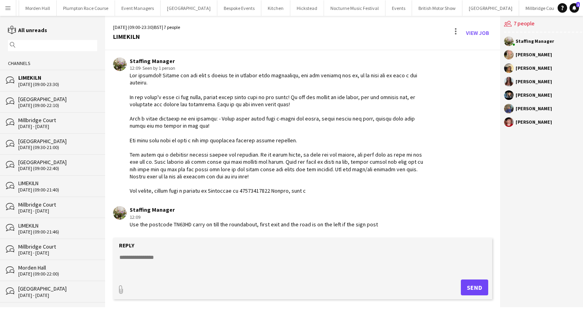
scroll to position [123, 0]
